Goal: Task Accomplishment & Management: Use online tool/utility

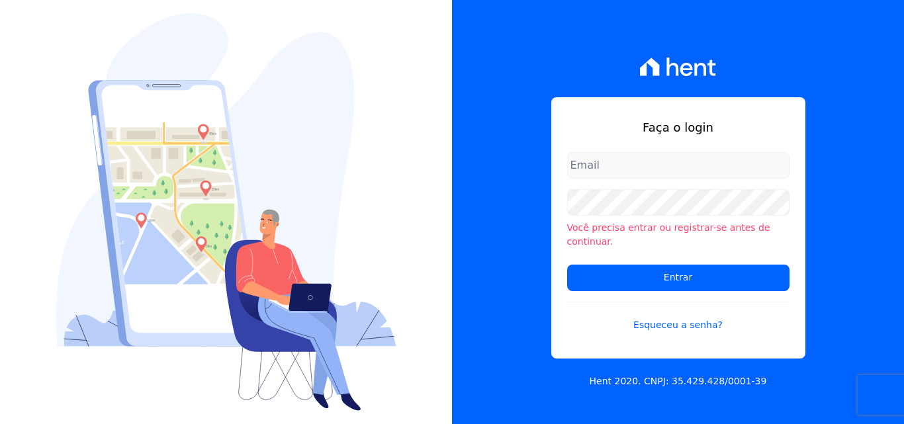
type input "rodrigo@santuzzo.com.br"
click at [630, 177] on input "rodrigo@santuzzo.com.br" at bounding box center [678, 165] width 222 height 26
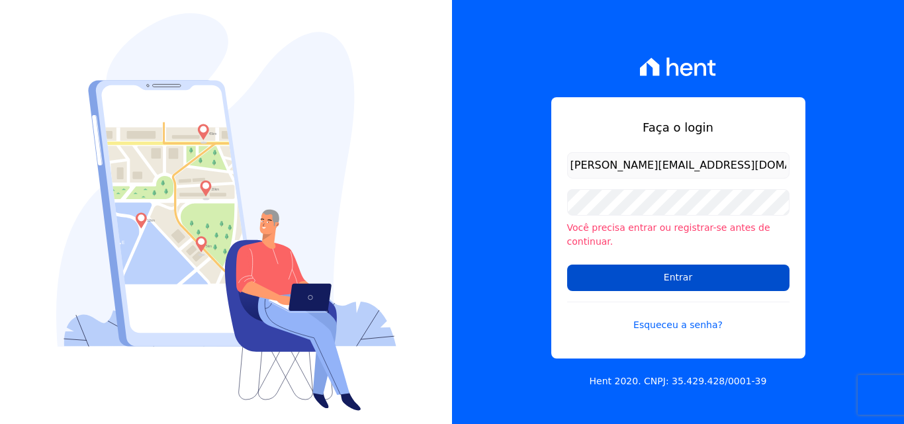
click at [660, 276] on input "Entrar" at bounding box center [678, 278] width 222 height 26
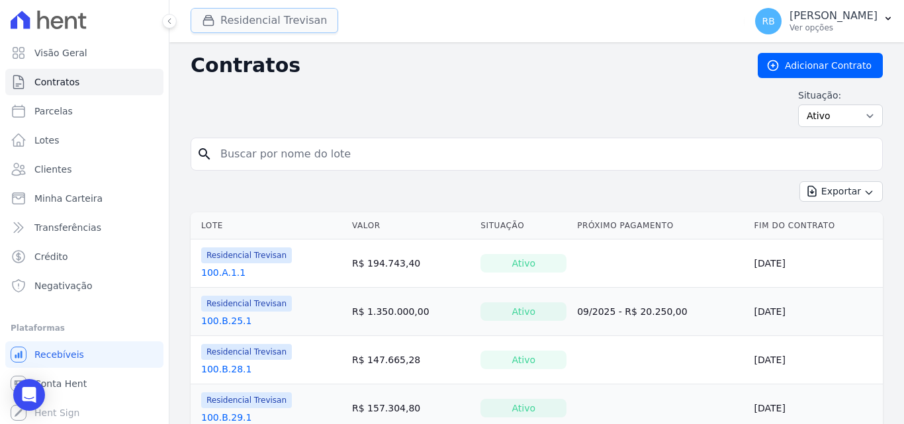
click at [274, 25] on button "Residencial Trevisan" at bounding box center [265, 20] width 148 height 25
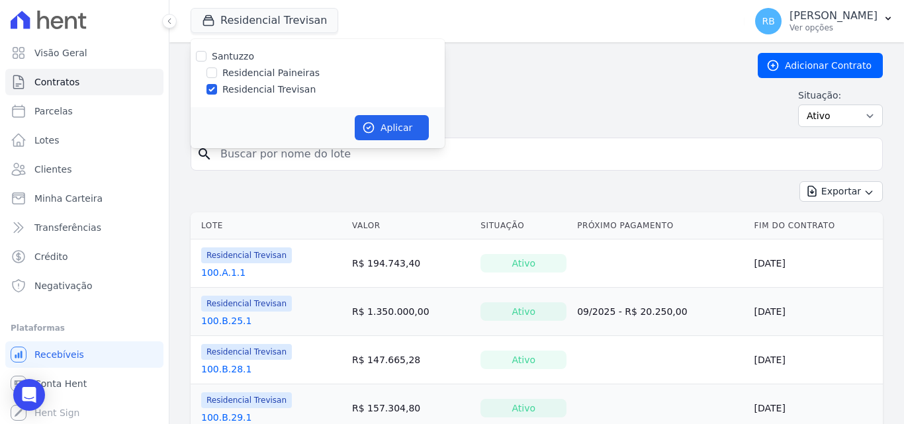
click at [252, 75] on label "Residencial Paineiras" at bounding box center [270, 73] width 97 height 14
click at [217, 75] on input "Residencial Paineiras" at bounding box center [211, 72] width 11 height 11
checkbox input "true"
click at [246, 88] on label "Residencial Trevisan" at bounding box center [268, 90] width 93 height 14
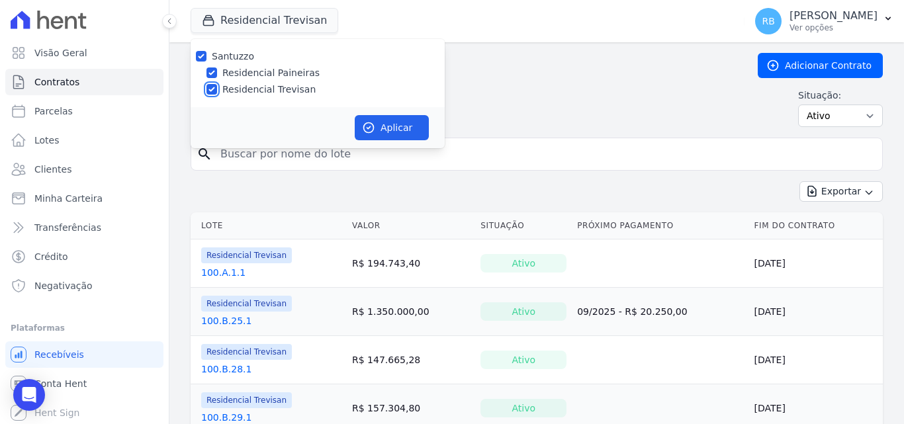
click at [217, 88] on input "Residencial Trevisan" at bounding box center [211, 89] width 11 height 11
checkbox input "false"
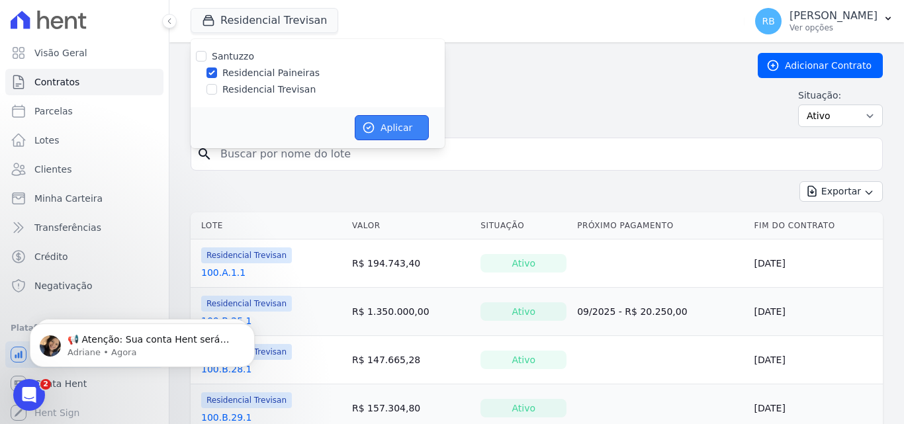
click at [372, 128] on icon "button" at bounding box center [368, 127] width 13 height 13
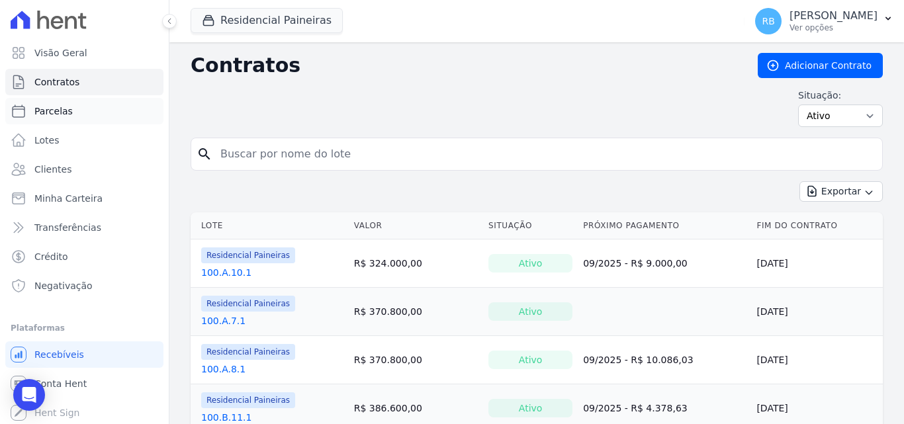
click at [64, 114] on span "Parcelas" at bounding box center [53, 111] width 38 height 13
select select
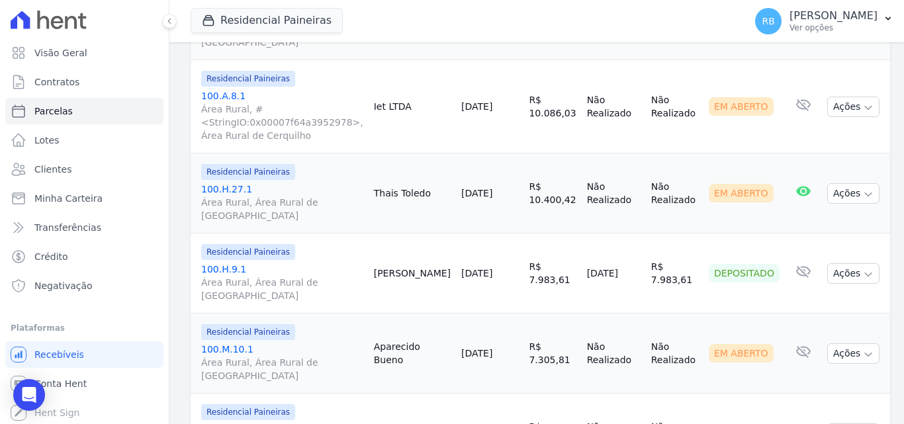
scroll to position [1983, 0]
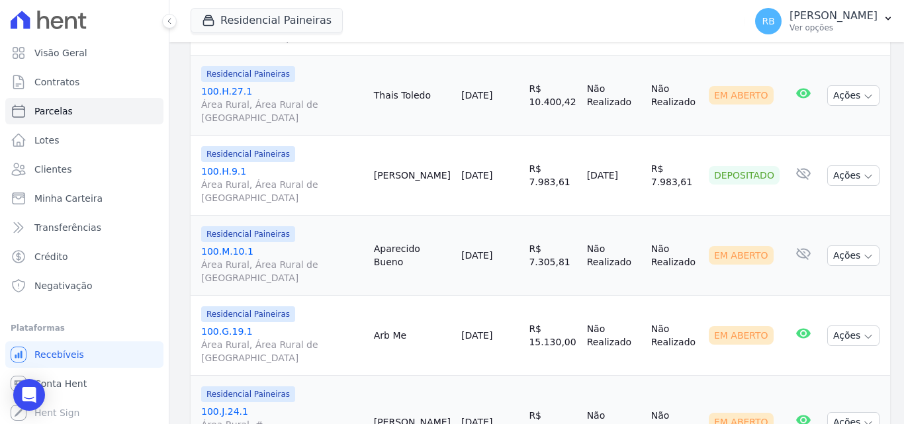
select select
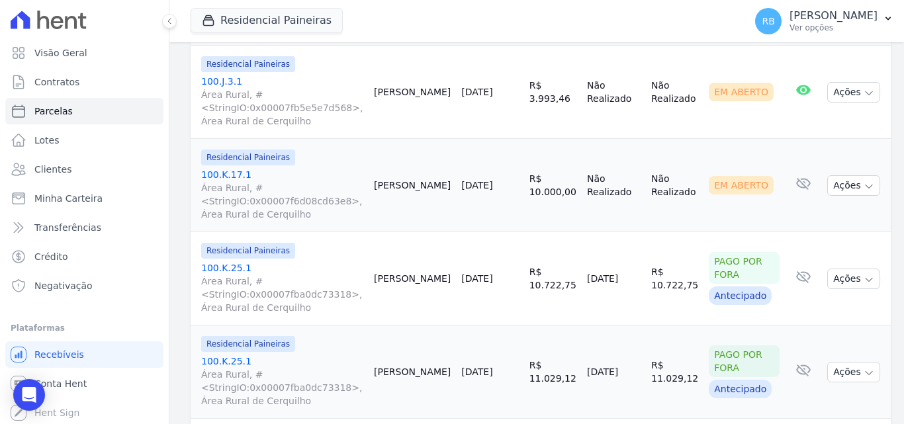
scroll to position [2232, 0]
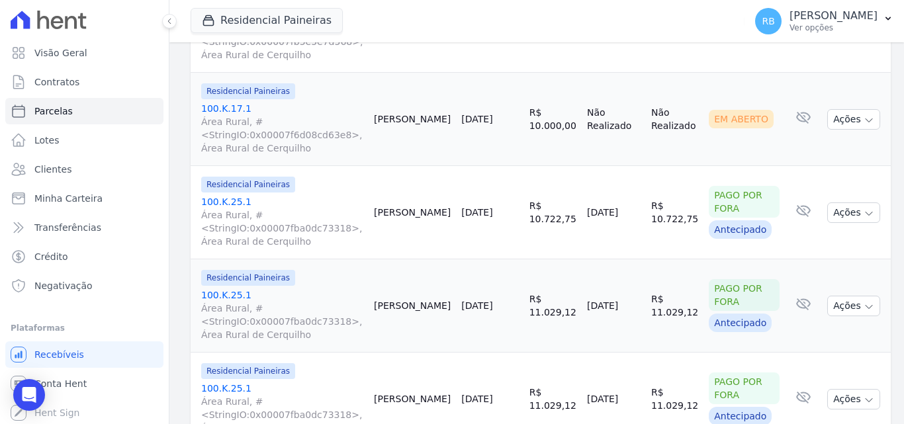
select select
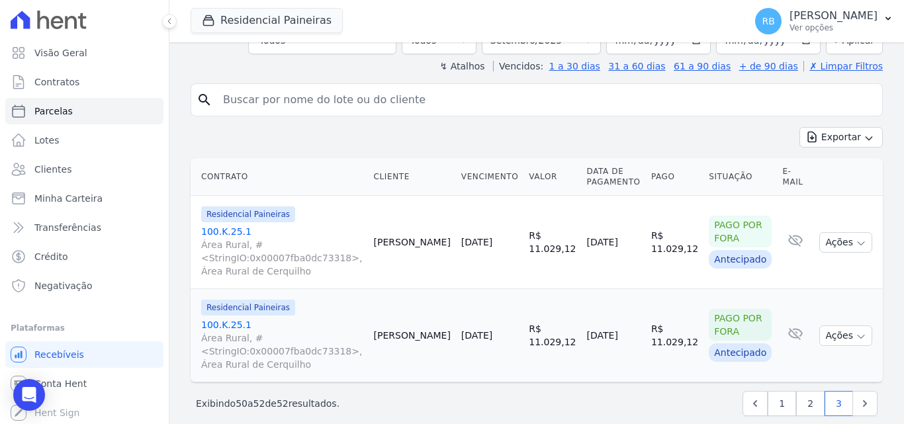
scroll to position [245, 0]
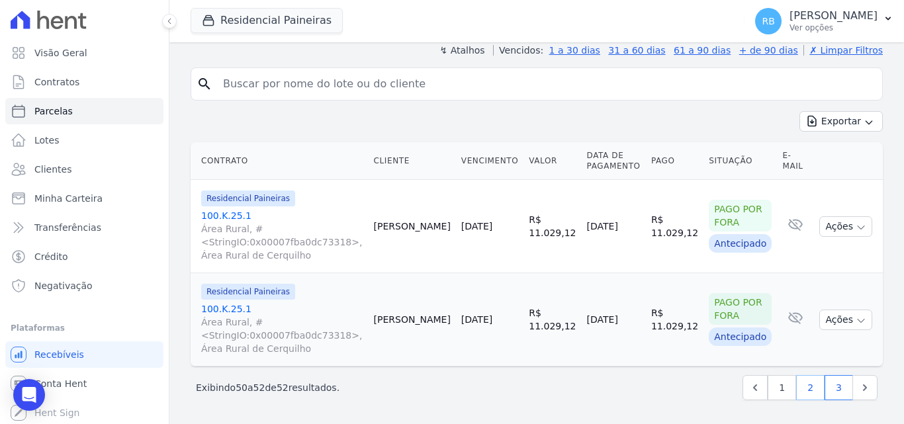
click at [797, 389] on link "2" at bounding box center [810, 387] width 28 height 25
select select
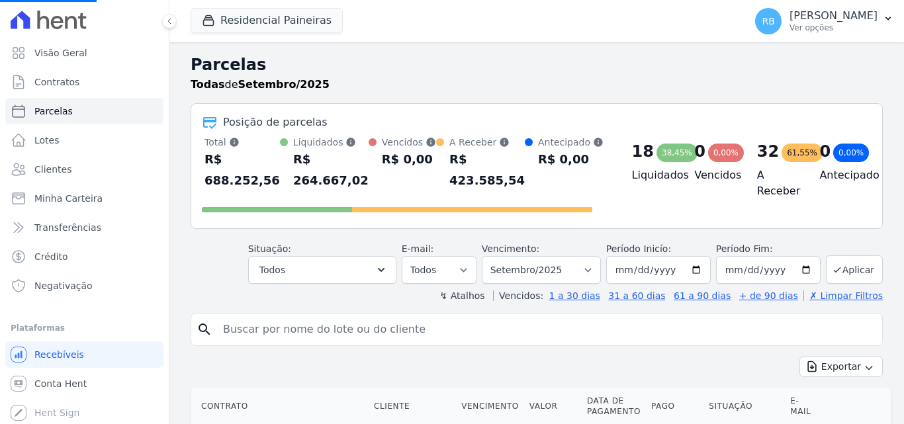
select select
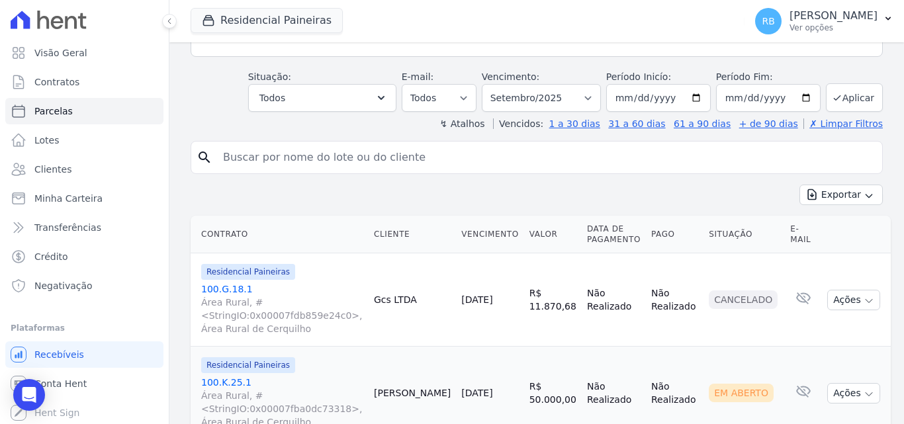
scroll to position [115, 0]
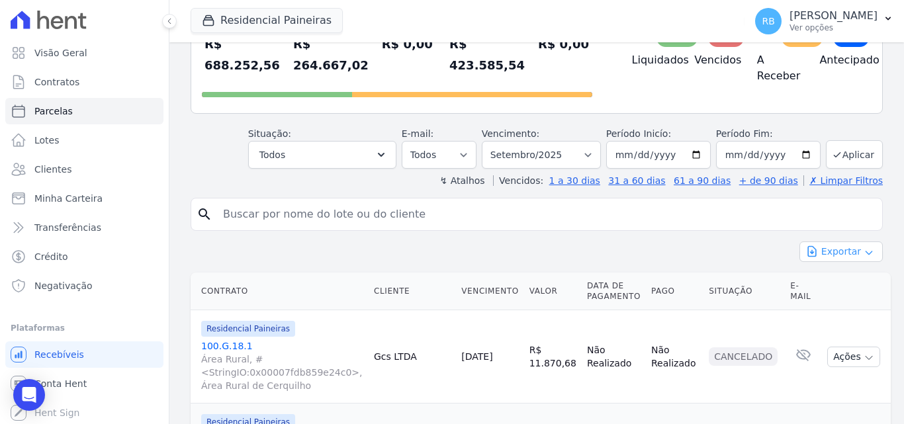
click at [815, 253] on button "Exportar" at bounding box center [840, 251] width 83 height 21
click at [834, 302] on span "Exportar CSV" at bounding box center [839, 305] width 70 height 13
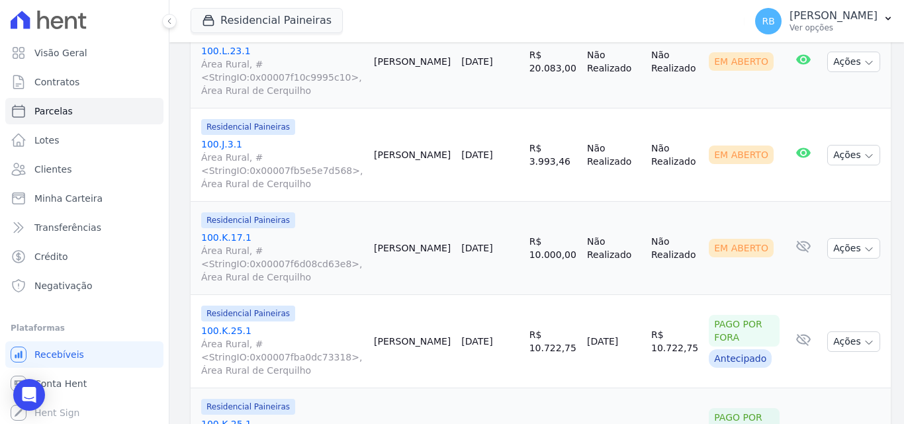
scroll to position [2232, 0]
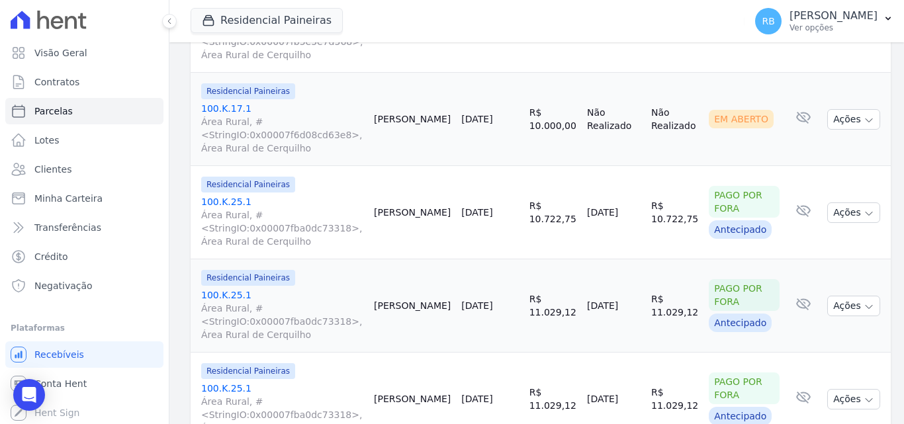
select select
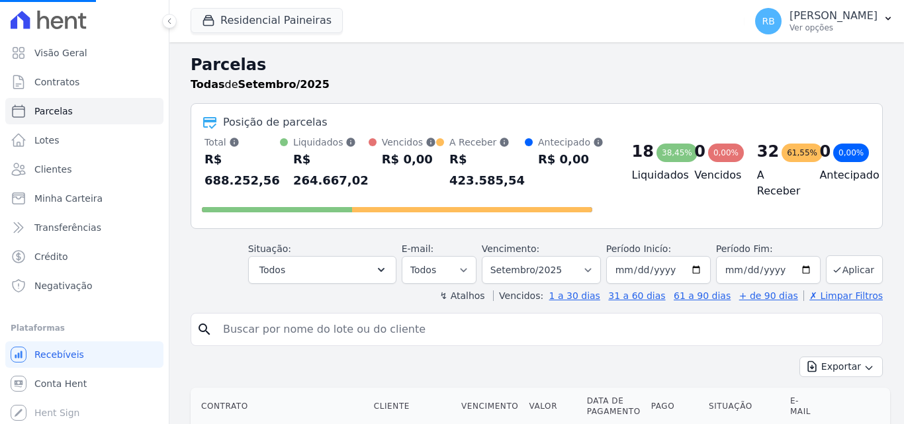
select select
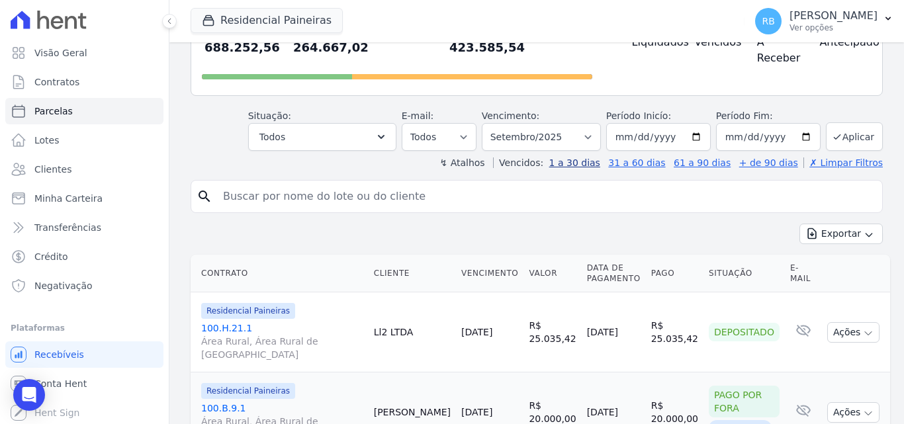
scroll to position [132, 0]
click at [587, 138] on select "Filtrar por período ──────── Todos os meses Fevereiro/2023 Março/2023 Abril/202…" at bounding box center [541, 138] width 119 height 28
select select "10/2025"
click at [490, 124] on select "Filtrar por período ──────── Todos os meses Fevereiro/2023 Março/2023 Abril/202…" at bounding box center [541, 138] width 119 height 28
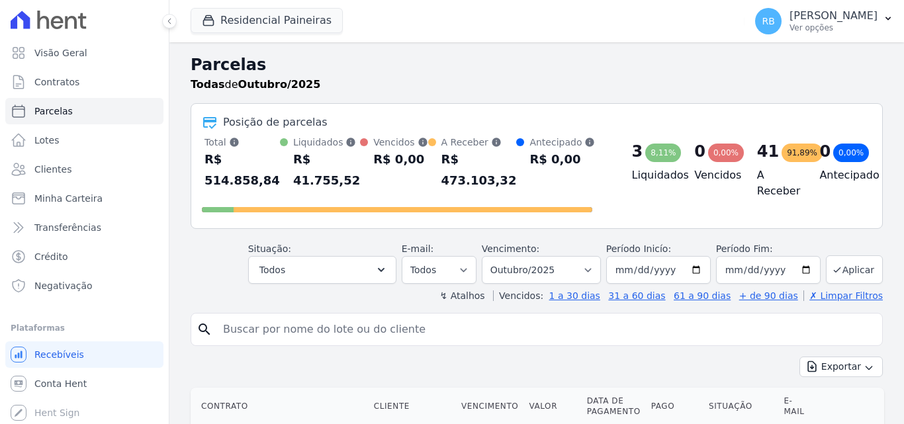
select select
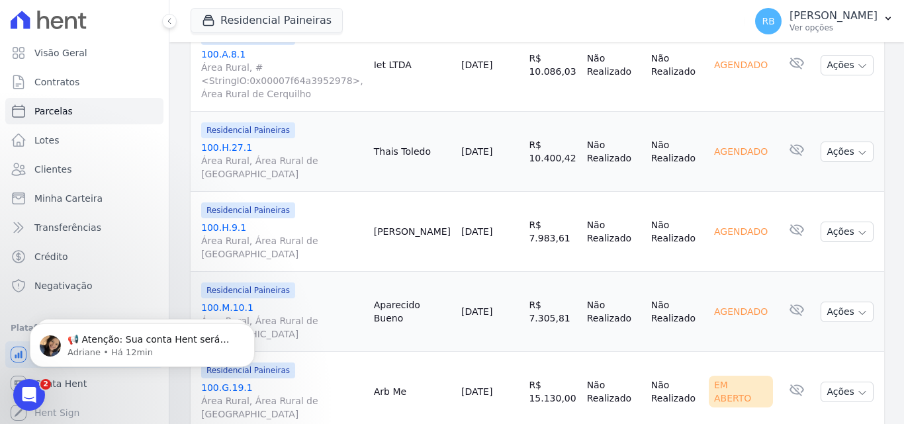
scroll to position [1967, 0]
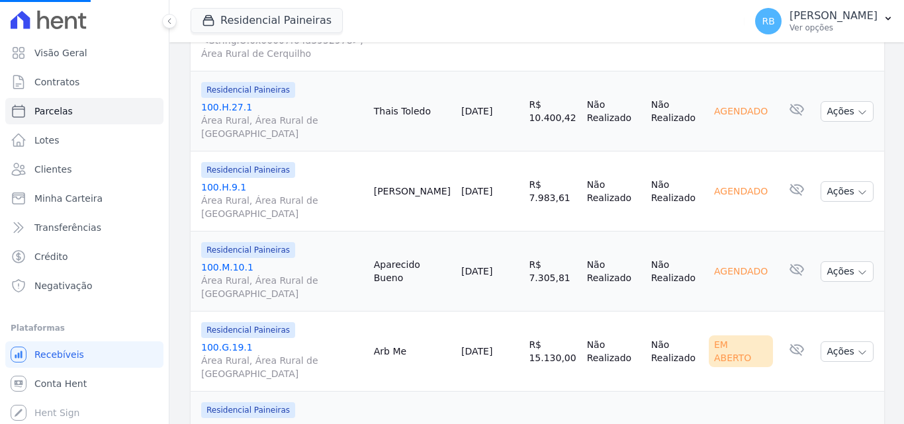
select select
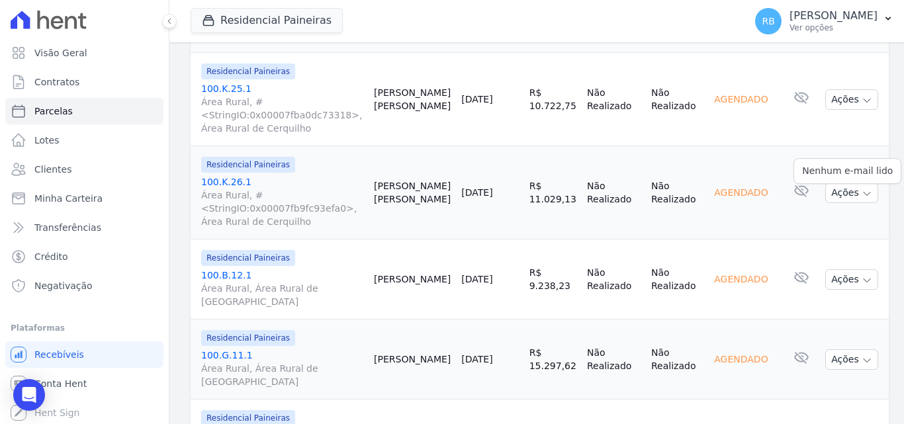
scroll to position [228, 0]
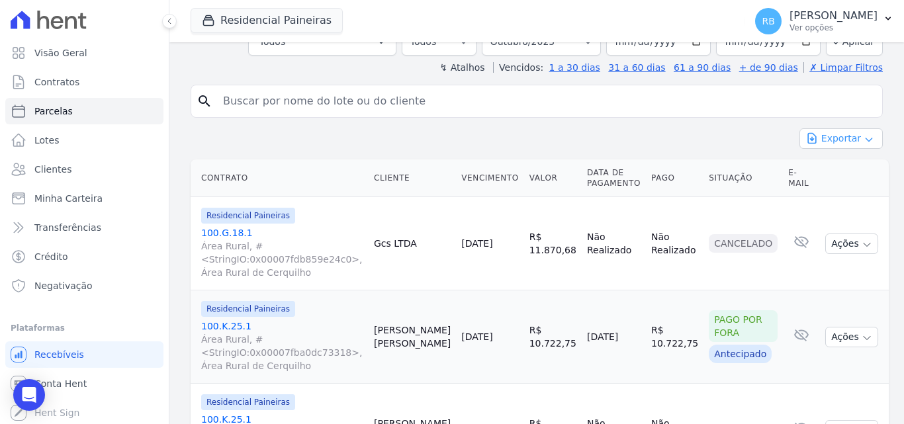
click at [833, 128] on button "Exportar" at bounding box center [840, 138] width 83 height 21
click at [823, 186] on span "Exportar CSV" at bounding box center [839, 192] width 70 height 13
